Goal: Transaction & Acquisition: Subscribe to service/newsletter

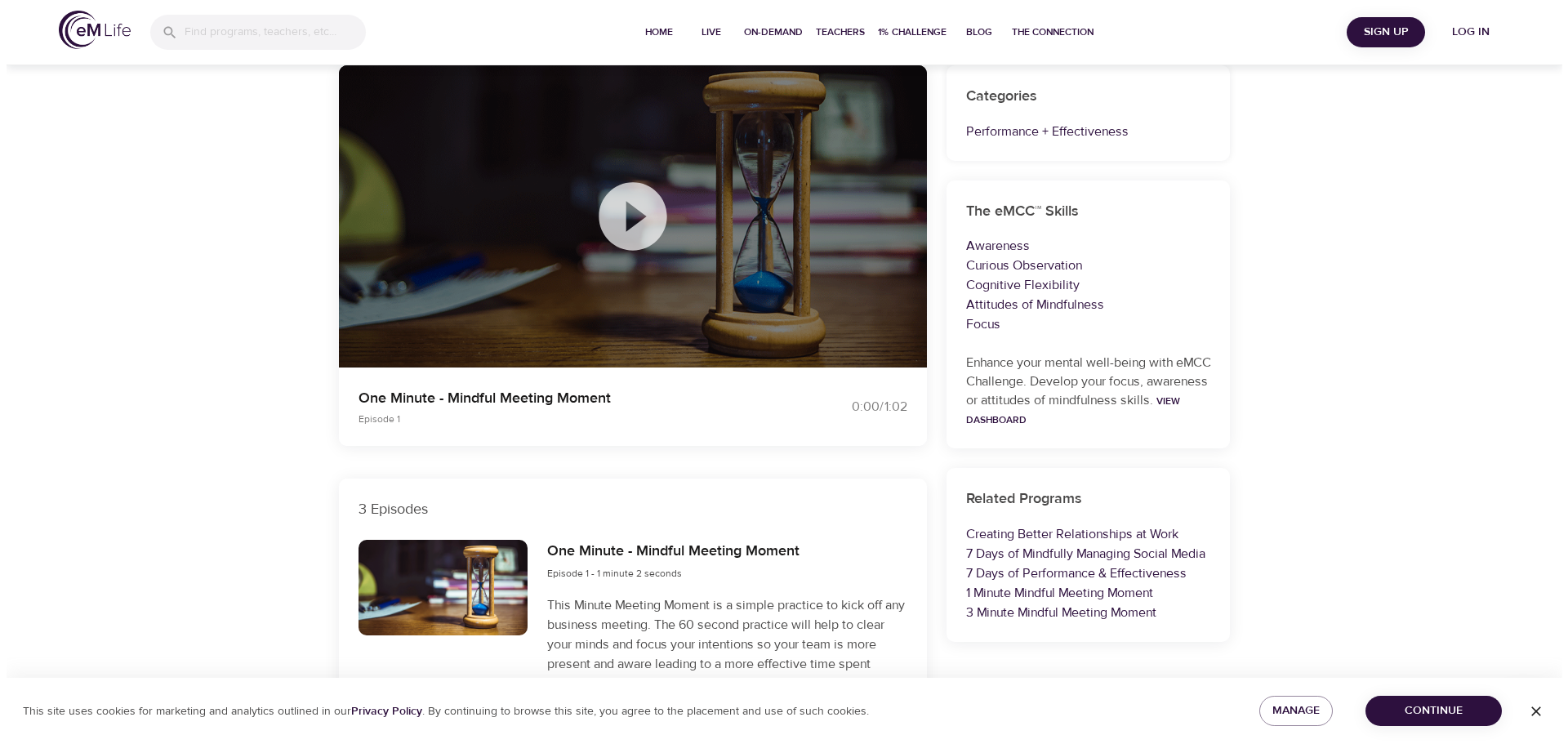
scroll to position [7, 0]
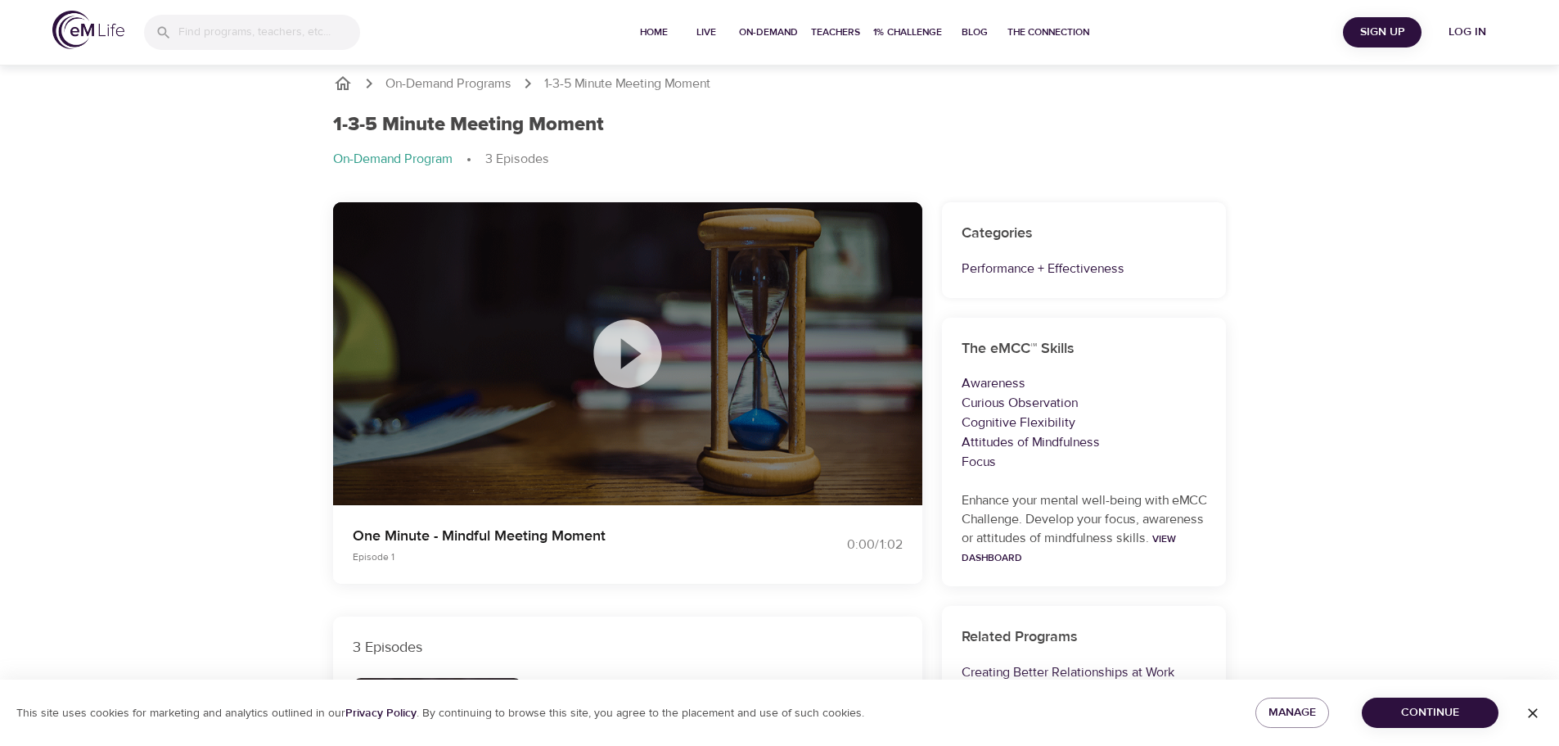
click at [626, 348] on icon at bounding box center [628, 354] width 82 height 82
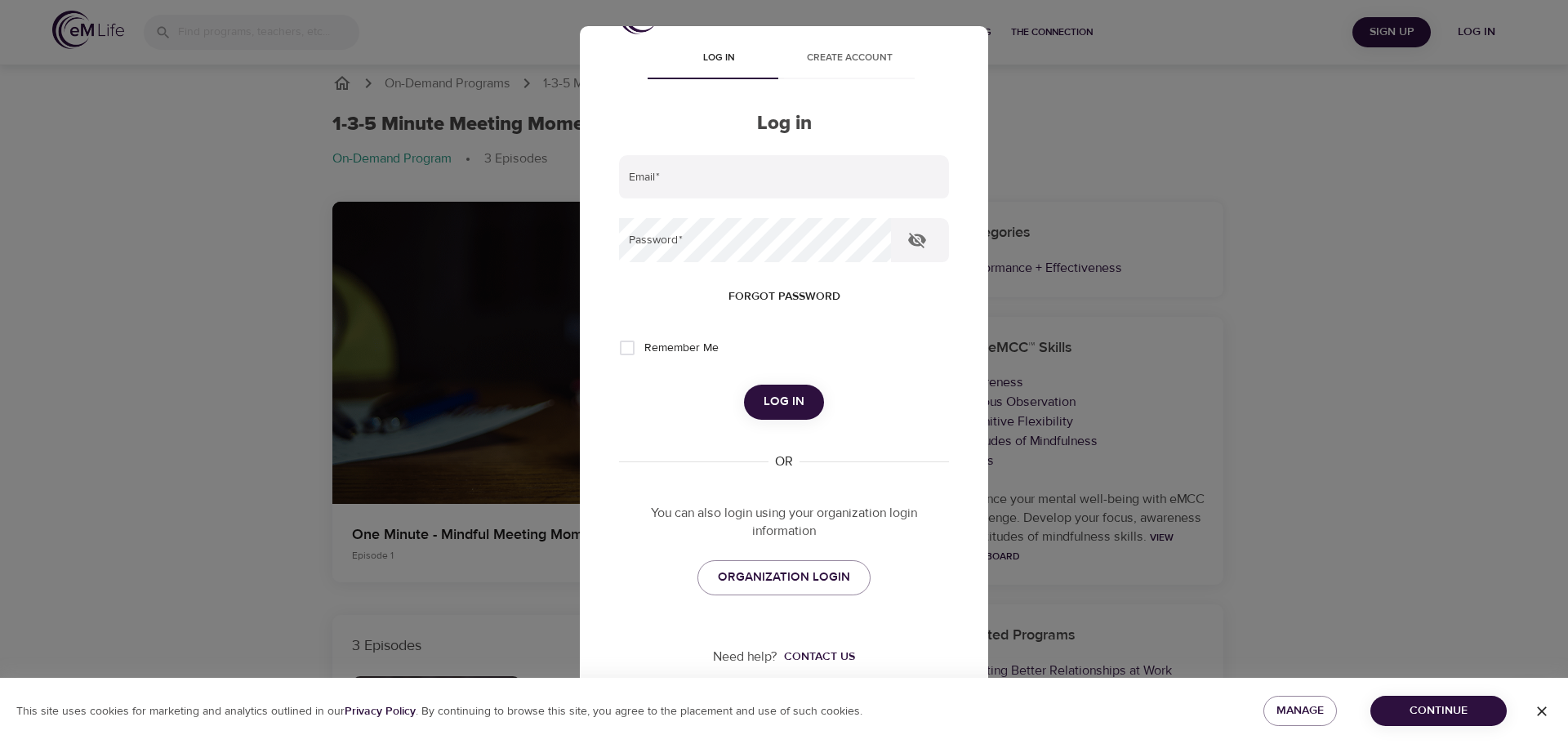
scroll to position [0, 0]
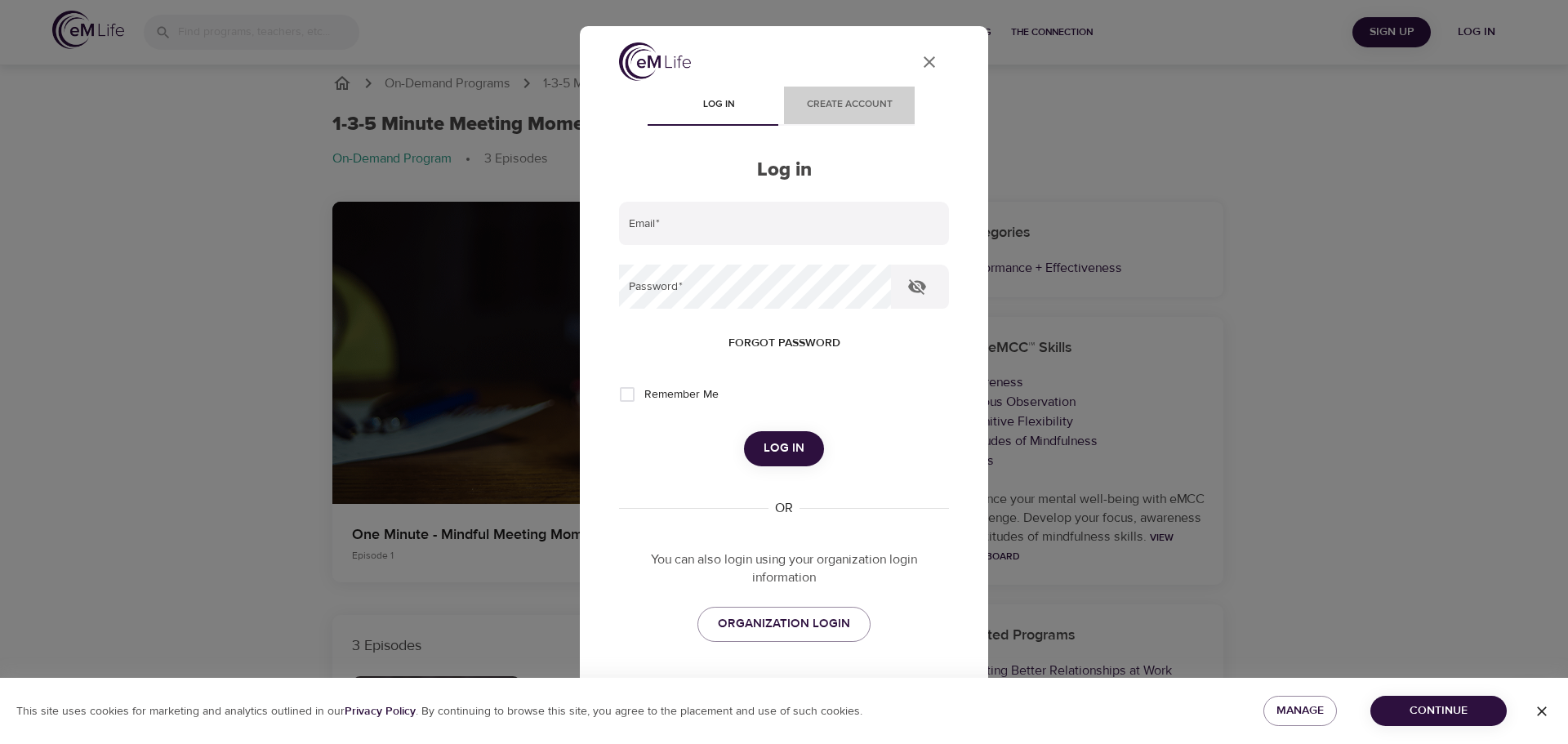
click at [856, 107] on span "Create account" at bounding box center [849, 105] width 111 height 17
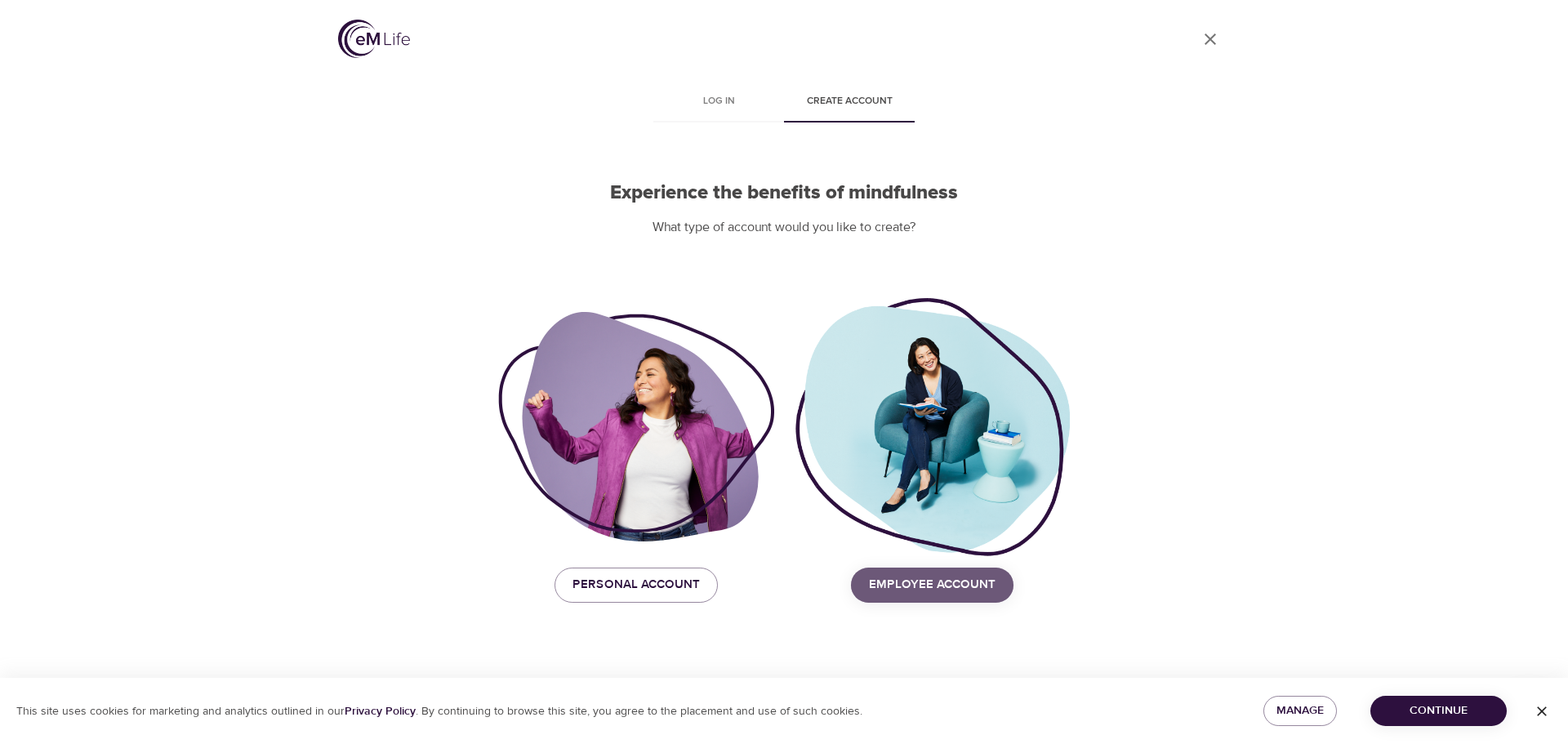
click at [956, 580] on span "Employee Account" at bounding box center [932, 583] width 127 height 21
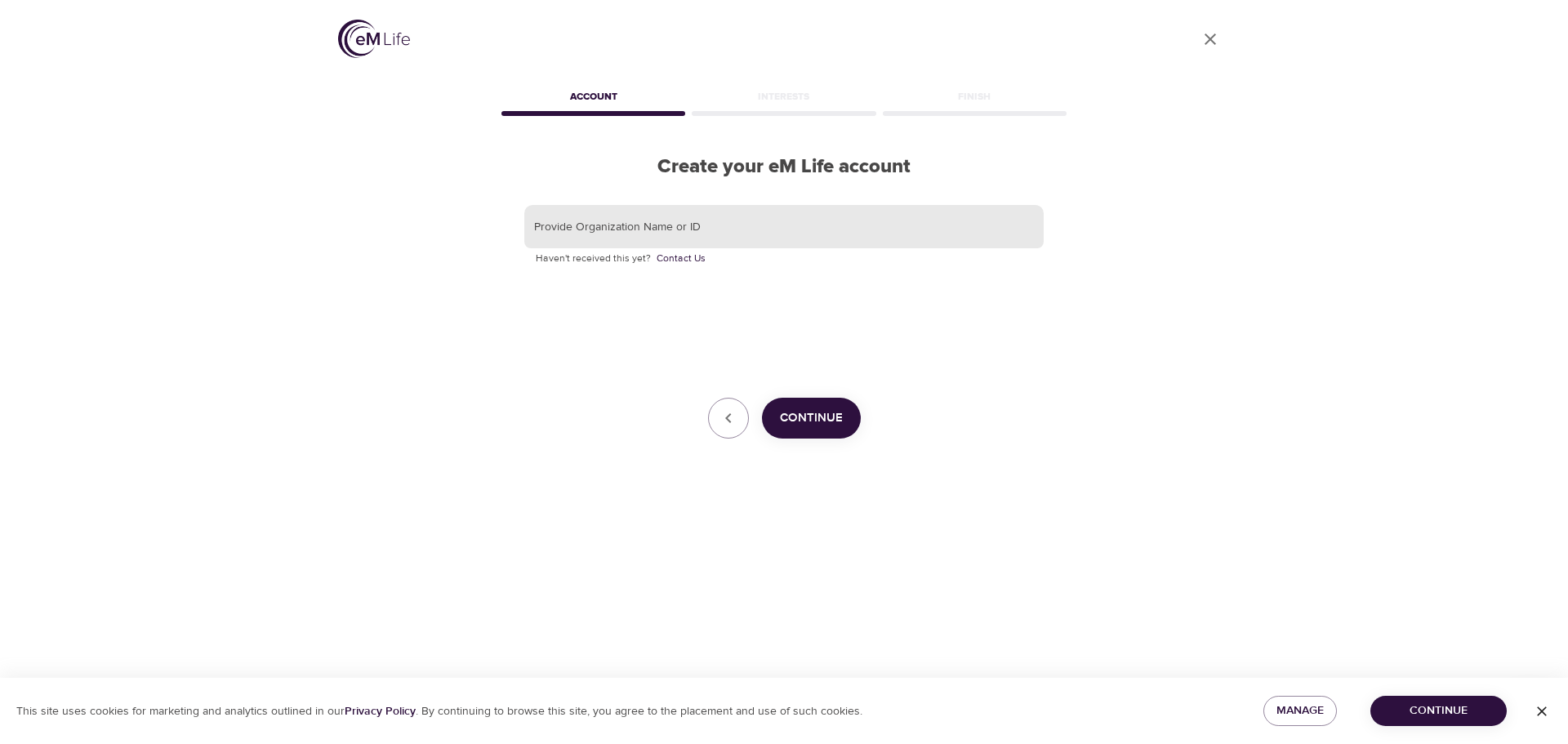
click at [727, 221] on input "text" at bounding box center [784, 226] width 520 height 44
type input "l"
type input "LSR7"
click at [796, 412] on span "Continue" at bounding box center [811, 417] width 63 height 21
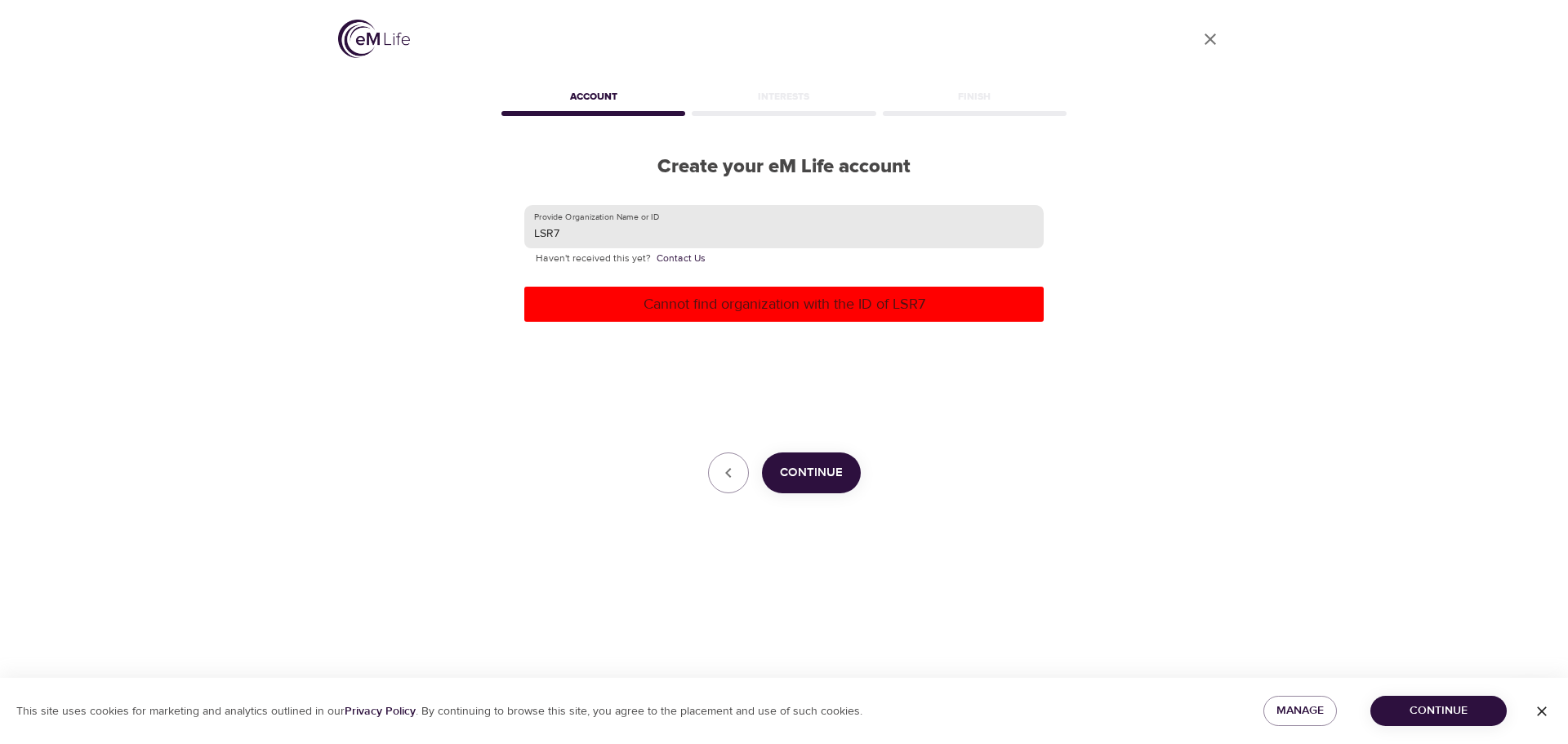
click at [628, 230] on input "LSR7" at bounding box center [784, 226] width 520 height 44
drag, startPoint x: 628, startPoint y: 230, endPoint x: 506, endPoint y: 220, distance: 122.4
click at [506, 220] on div "Provide Organization Name or ID LSR7 Haven't received this yet? Contact Us Cann…" at bounding box center [783, 349] width 572 height 341
click at [641, 230] on input "text" at bounding box center [784, 226] width 520 height 44
type input "LSSD"
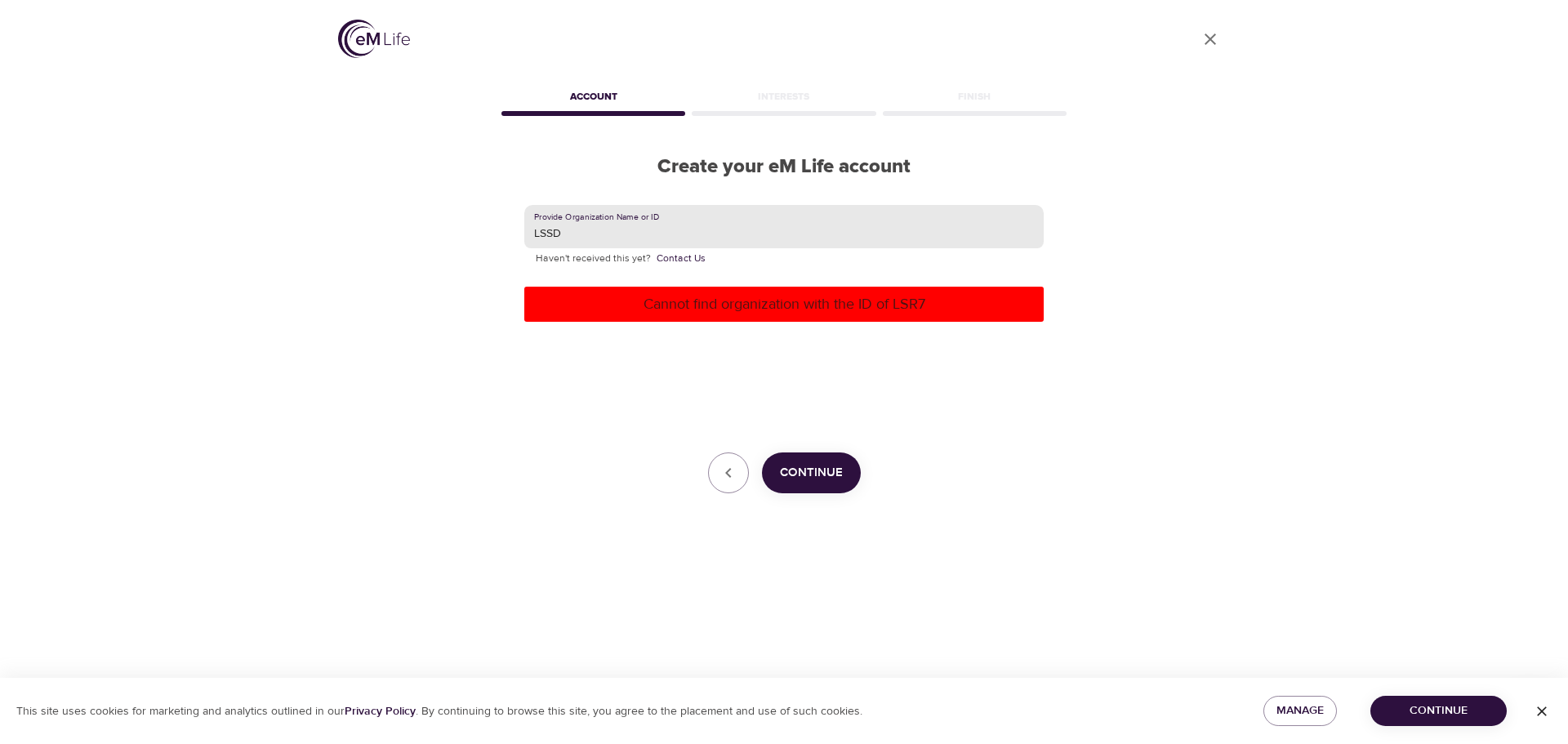
click at [808, 464] on span "Continue" at bounding box center [811, 472] width 63 height 21
drag, startPoint x: 581, startPoint y: 236, endPoint x: 377, endPoint y: 236, distance: 204.0
click at [452, 231] on div "User Profile Account Interests Finish Create your eM Life account Provide Organ…" at bounding box center [783, 372] width 931 height 744
